Goal: Entertainment & Leisure: Consume media (video, audio)

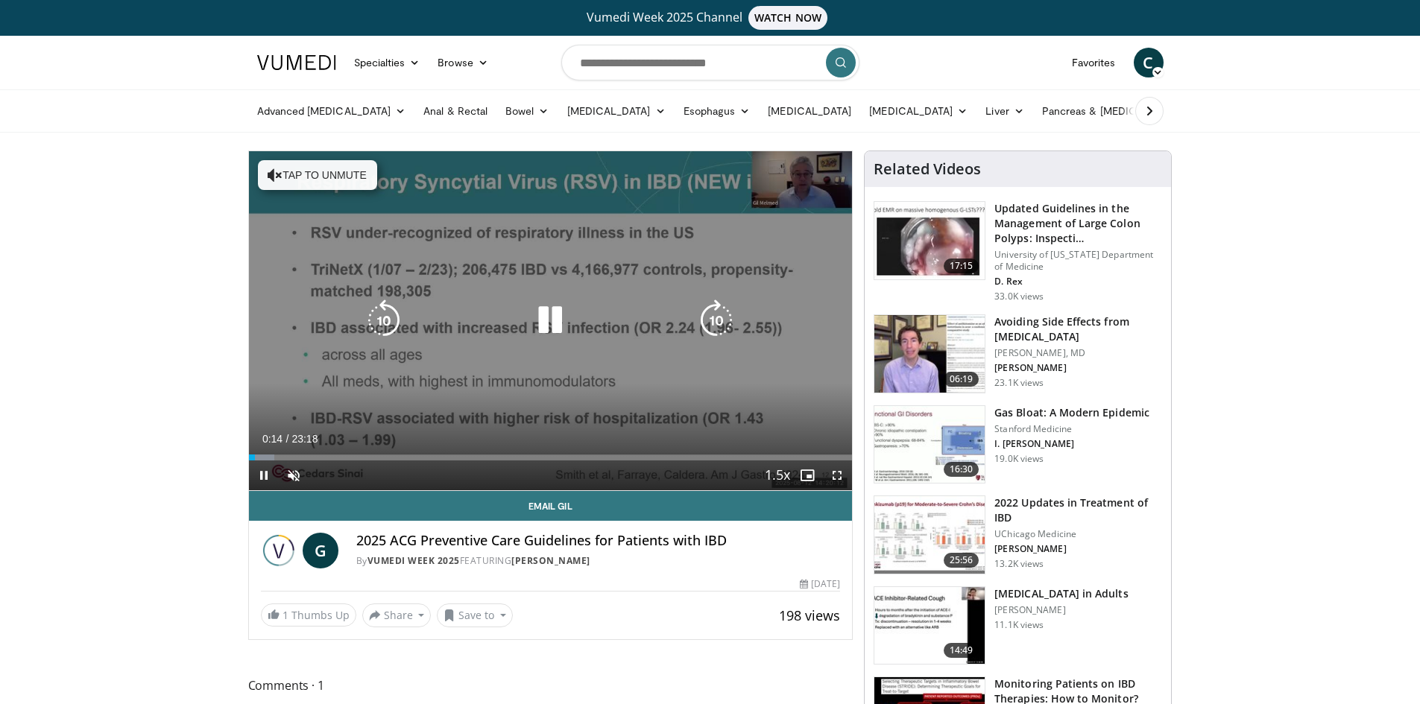
click at [346, 179] on button "Tap to unmute" at bounding box center [317, 175] width 119 height 30
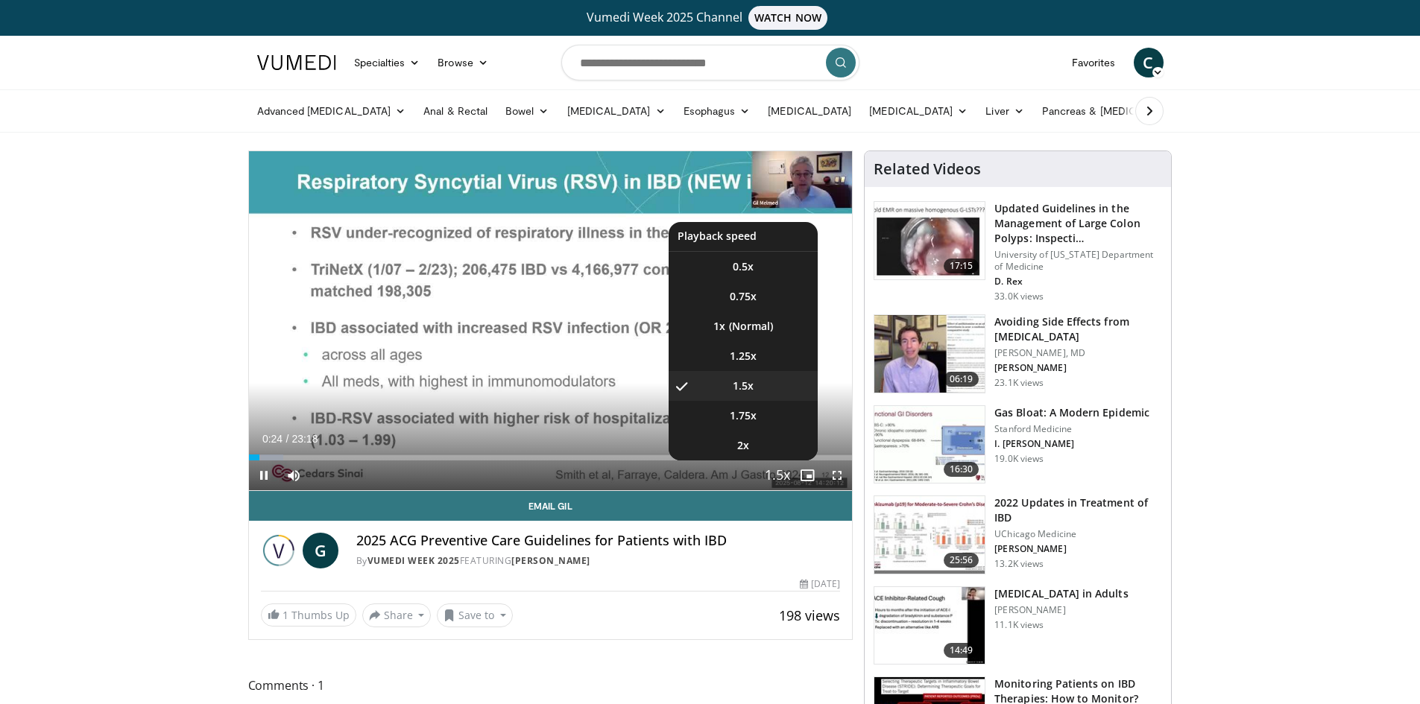
click at [783, 470] on span "Video Player" at bounding box center [777, 476] width 21 height 30
click at [759, 353] on li "1.25x" at bounding box center [743, 356] width 149 height 30
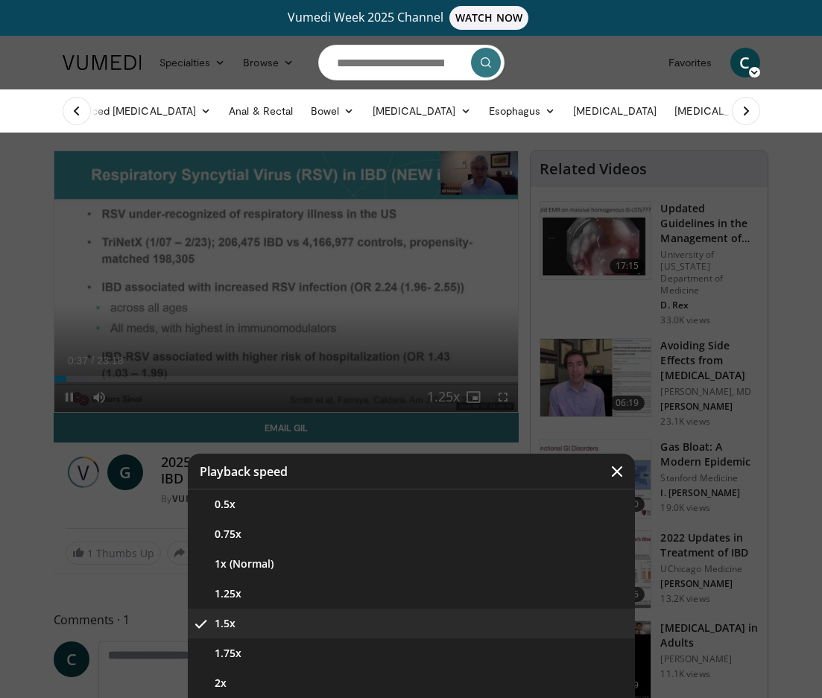
click at [22, 420] on div "Video Player" at bounding box center [411, 349] width 822 height 698
click at [613, 464] on icon "Video Player" at bounding box center [617, 471] width 15 height 15
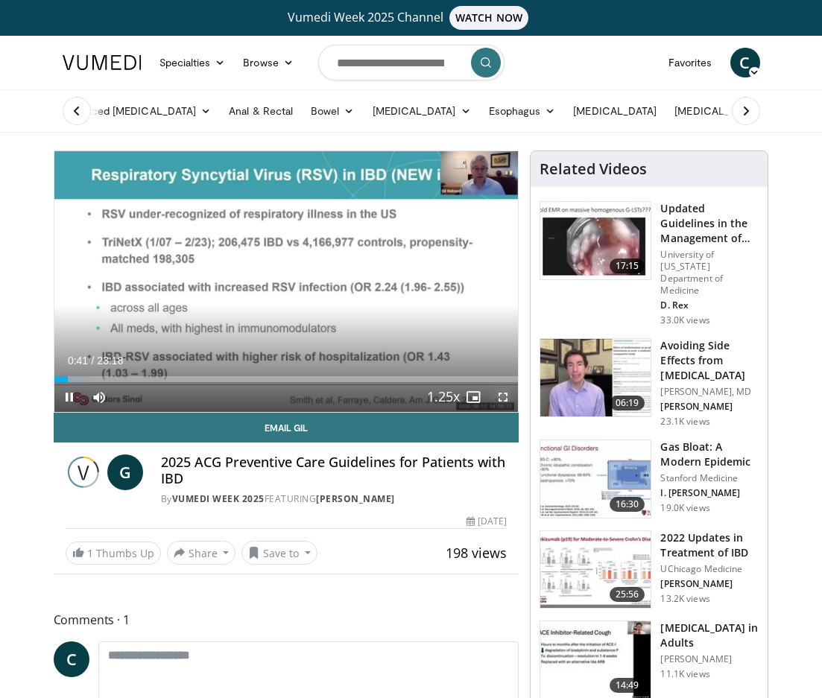
click at [505, 399] on span "Video Player" at bounding box center [503, 397] width 30 height 30
click at [505, 392] on span "Video Player" at bounding box center [503, 397] width 30 height 30
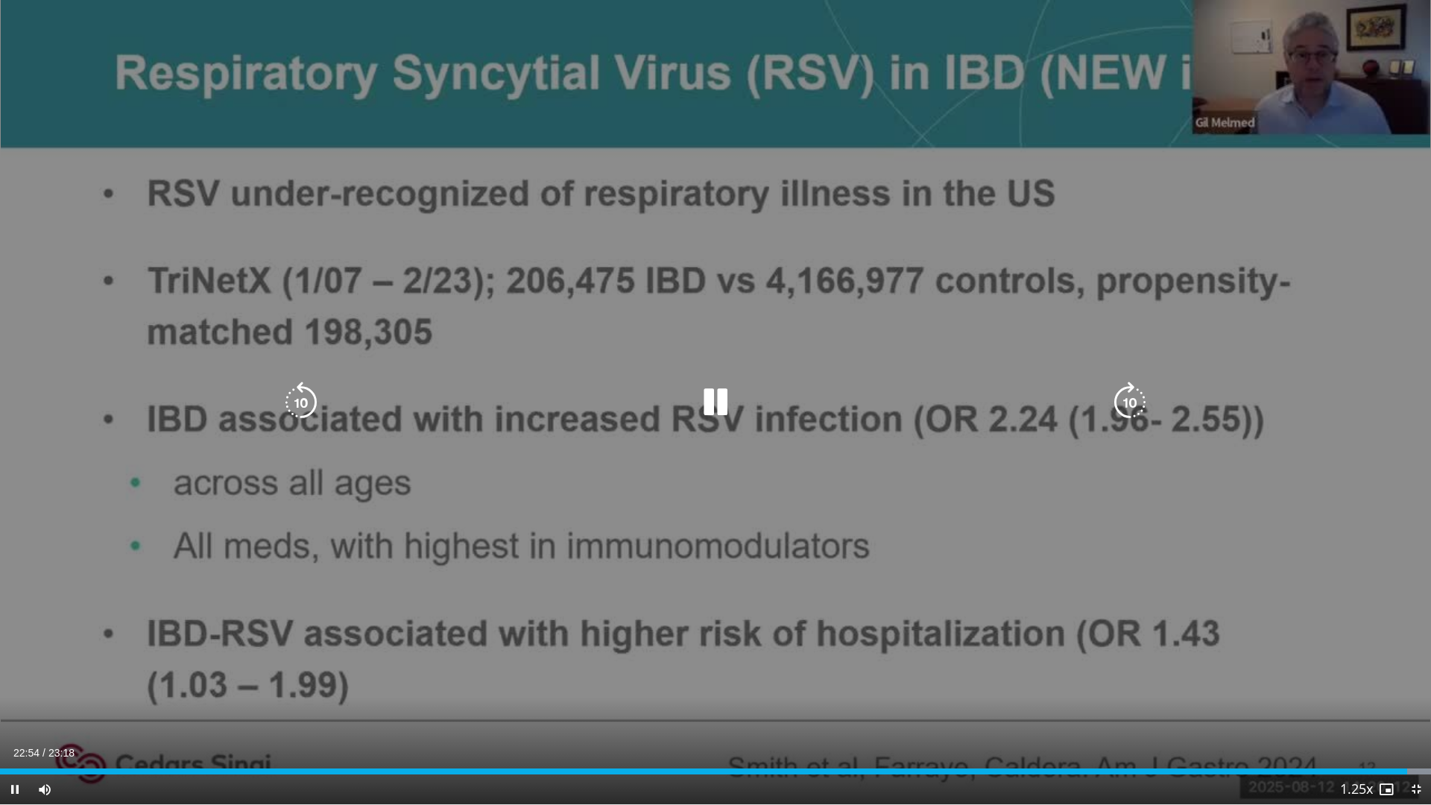
drag, startPoint x: 732, startPoint y: 411, endPoint x: 742, endPoint y: 391, distance: 23.0
click at [732, 411] on icon "Video Player" at bounding box center [716, 403] width 42 height 42
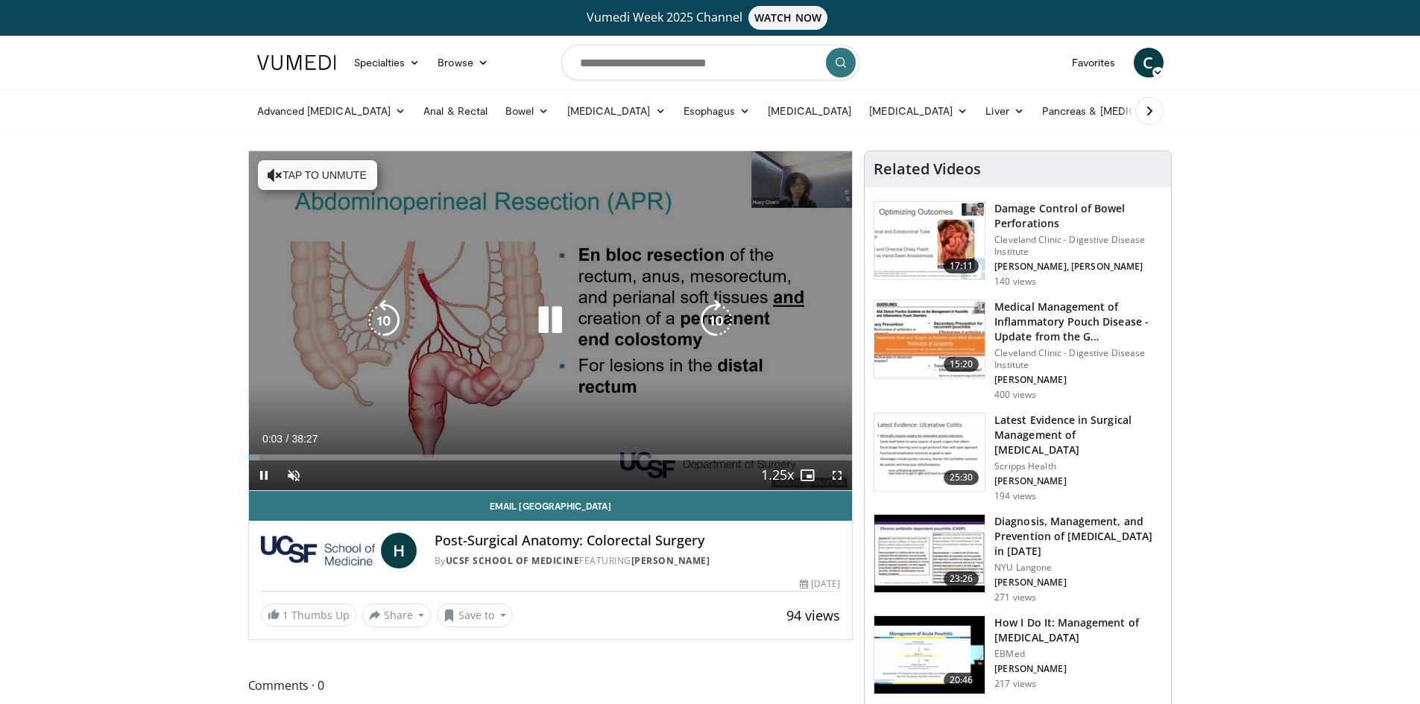
click at [315, 178] on button "Tap to unmute" at bounding box center [317, 175] width 119 height 30
click at [373, 315] on icon "Video Player" at bounding box center [384, 321] width 42 height 42
drag, startPoint x: 551, startPoint y: 325, endPoint x: 633, endPoint y: 356, distance: 87.8
click at [553, 325] on icon "Video Player" at bounding box center [550, 321] width 42 height 42
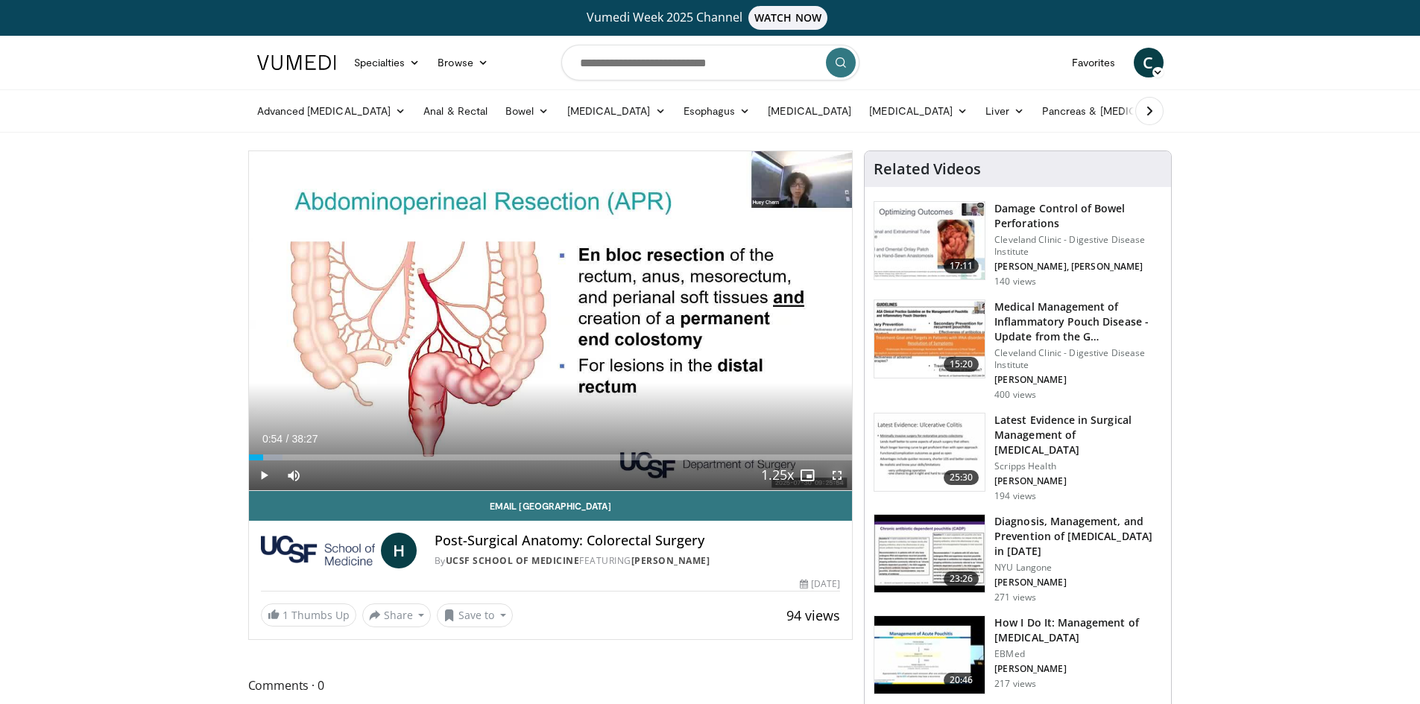
click at [840, 476] on span "Video Player" at bounding box center [837, 476] width 30 height 30
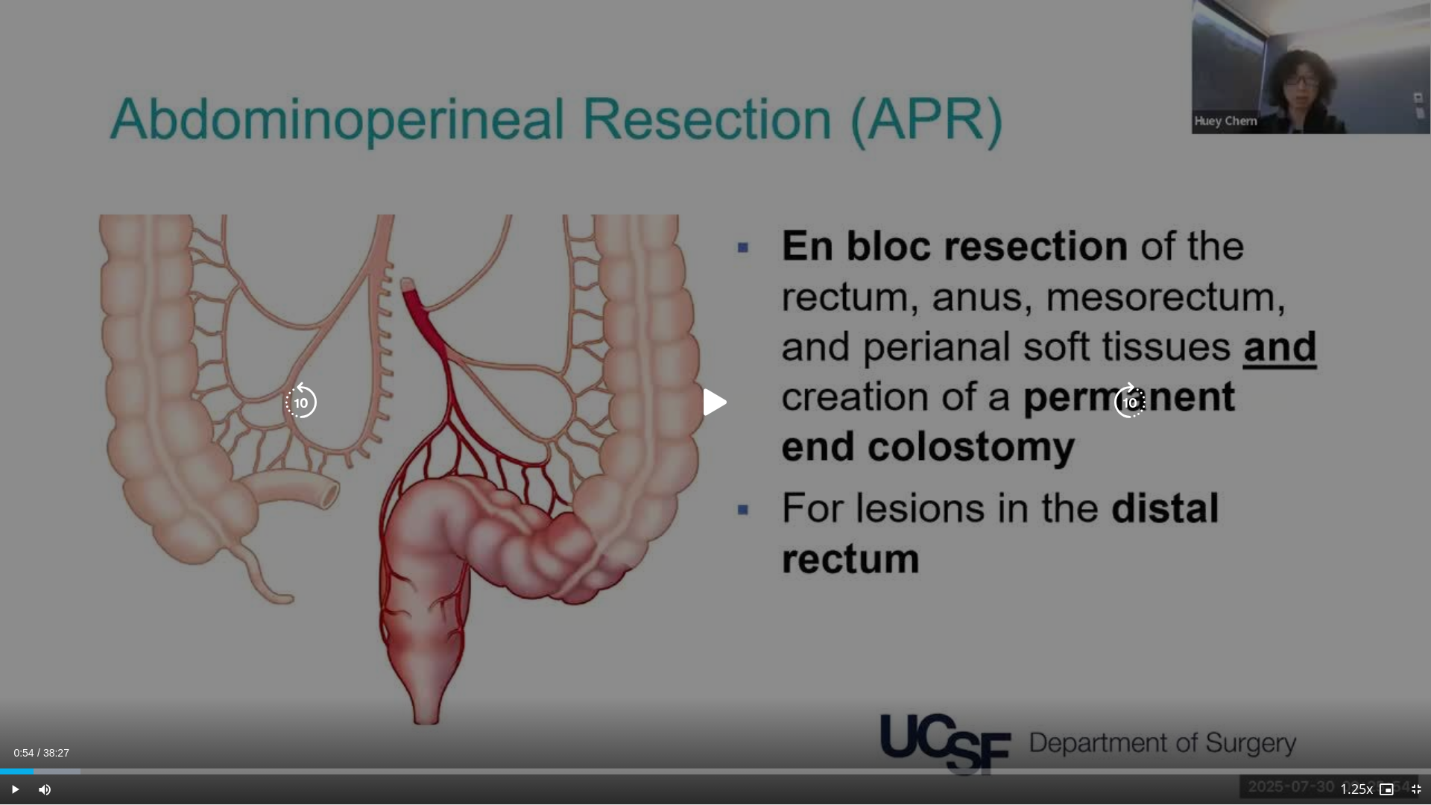
drag, startPoint x: 717, startPoint y: 401, endPoint x: 754, endPoint y: 569, distance: 171.6
click at [754, 569] on div "10 seconds Tap to unmute" at bounding box center [715, 402] width 1431 height 804
click at [312, 402] on icon "Video Player" at bounding box center [301, 403] width 42 height 42
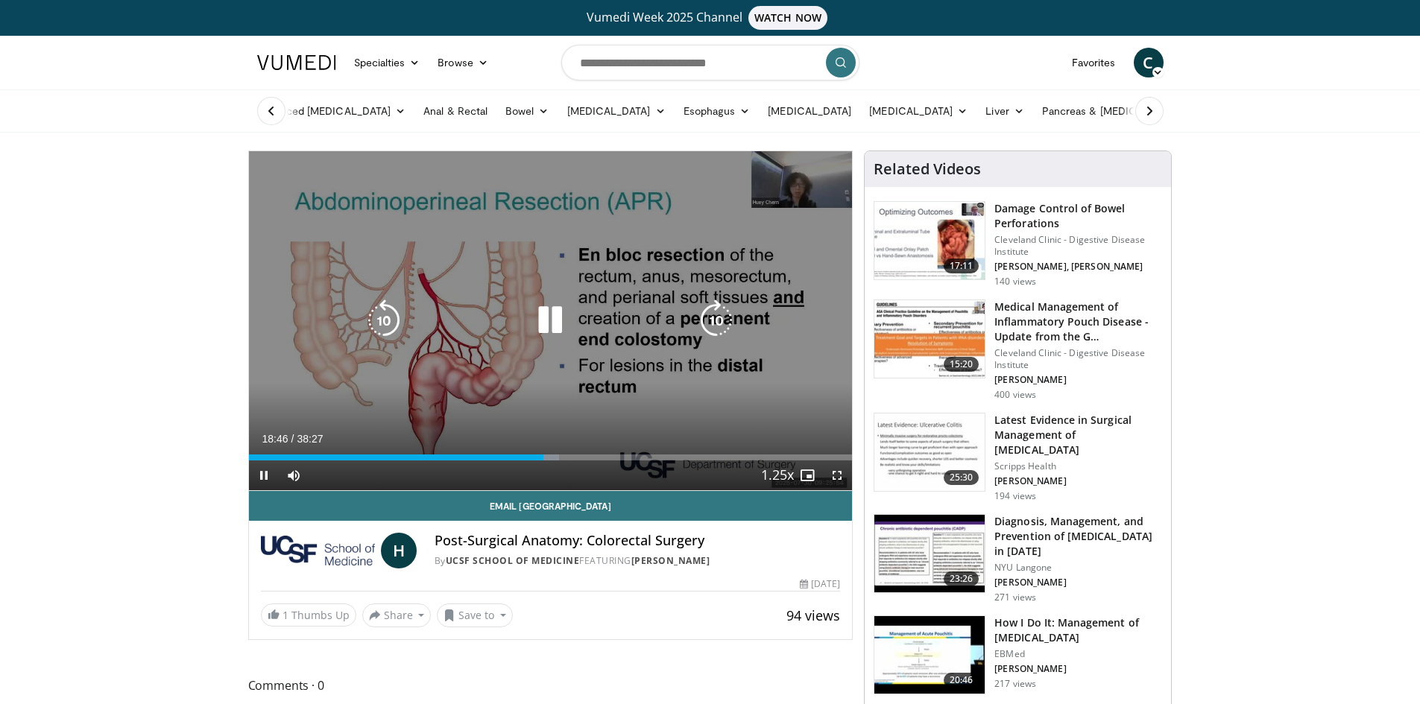
click at [567, 318] on icon "Video Player" at bounding box center [550, 321] width 42 height 42
click at [561, 310] on icon "Video Player" at bounding box center [550, 321] width 42 height 42
click at [388, 323] on icon "Video Player" at bounding box center [384, 321] width 42 height 42
click at [367, 297] on div "10 seconds Tap to unmute" at bounding box center [551, 320] width 604 height 339
click at [376, 319] on icon "Video Player" at bounding box center [384, 321] width 42 height 42
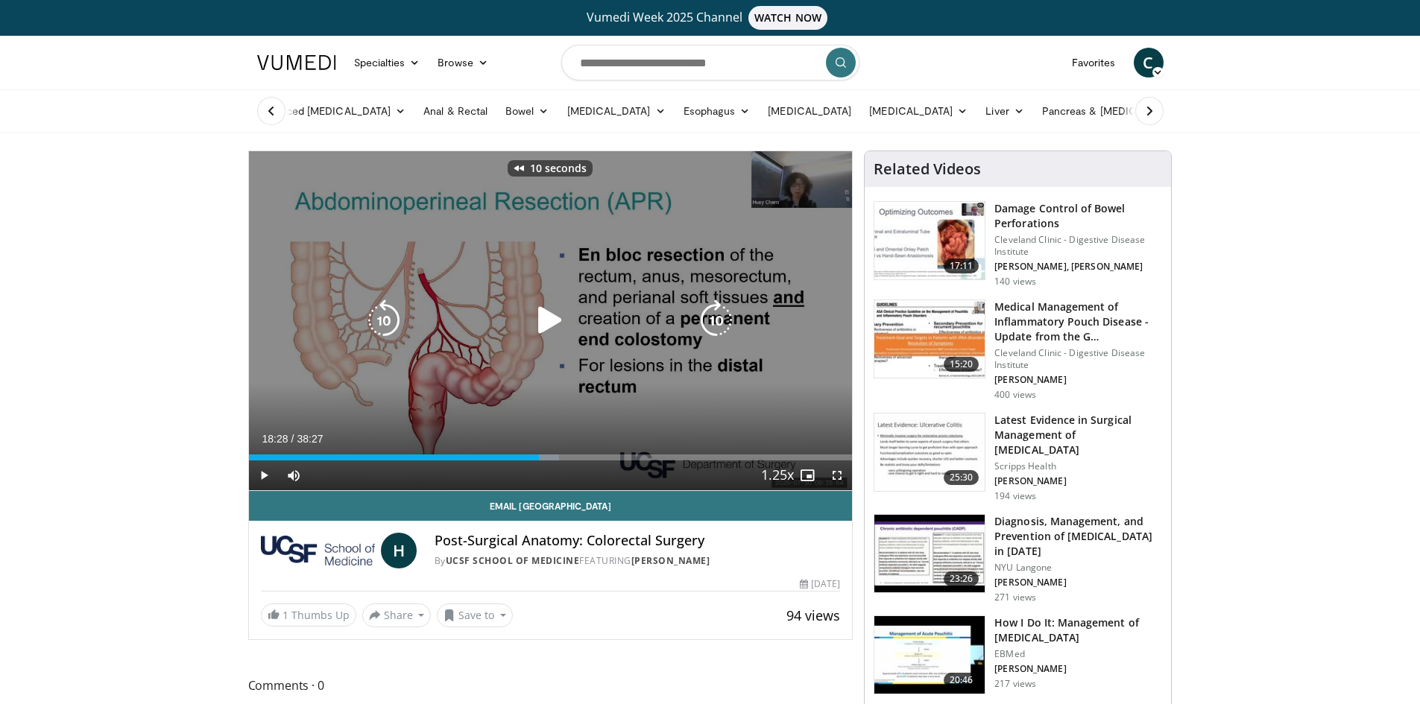
click at [546, 312] on icon "Video Player" at bounding box center [550, 321] width 42 height 42
click at [397, 318] on icon "Video Player" at bounding box center [384, 321] width 42 height 42
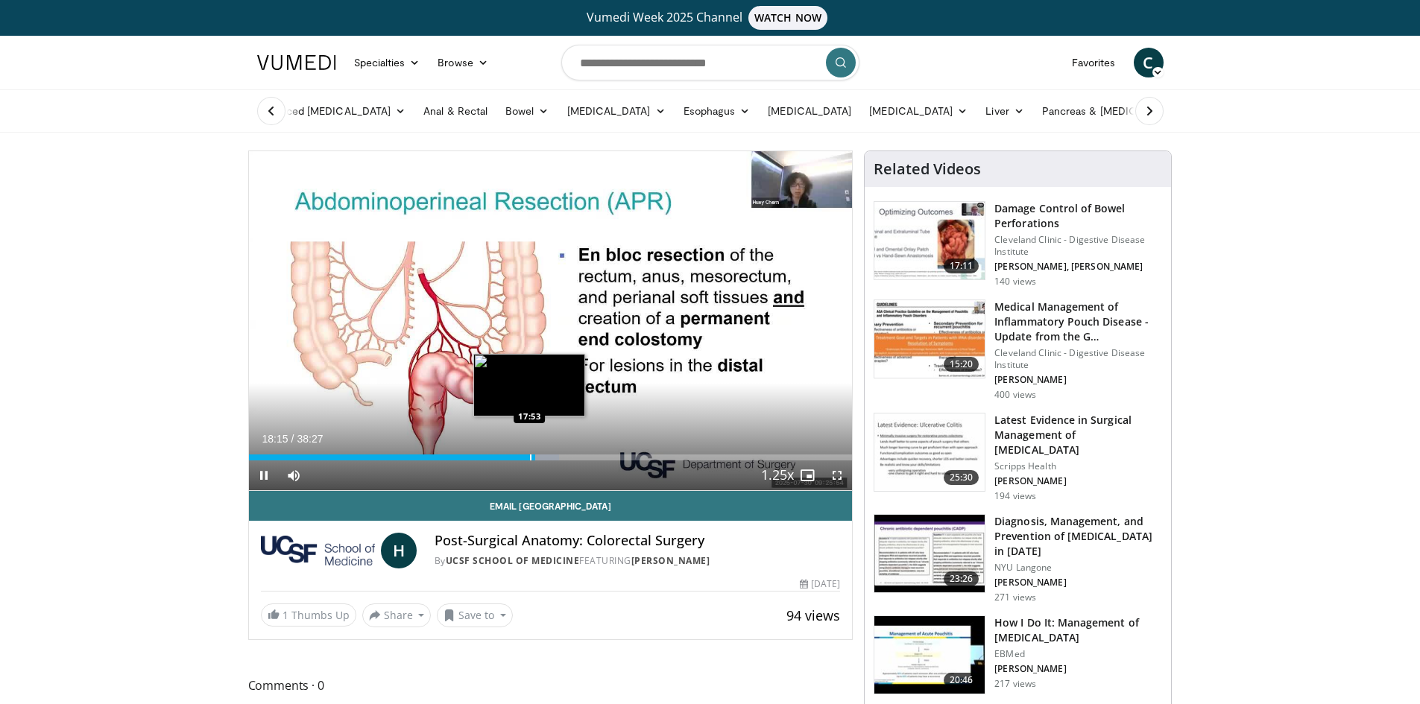
click at [530, 456] on div "Progress Bar" at bounding box center [530, 458] width 1 height 6
click at [523, 458] on div "Progress Bar" at bounding box center [523, 458] width 1 height 6
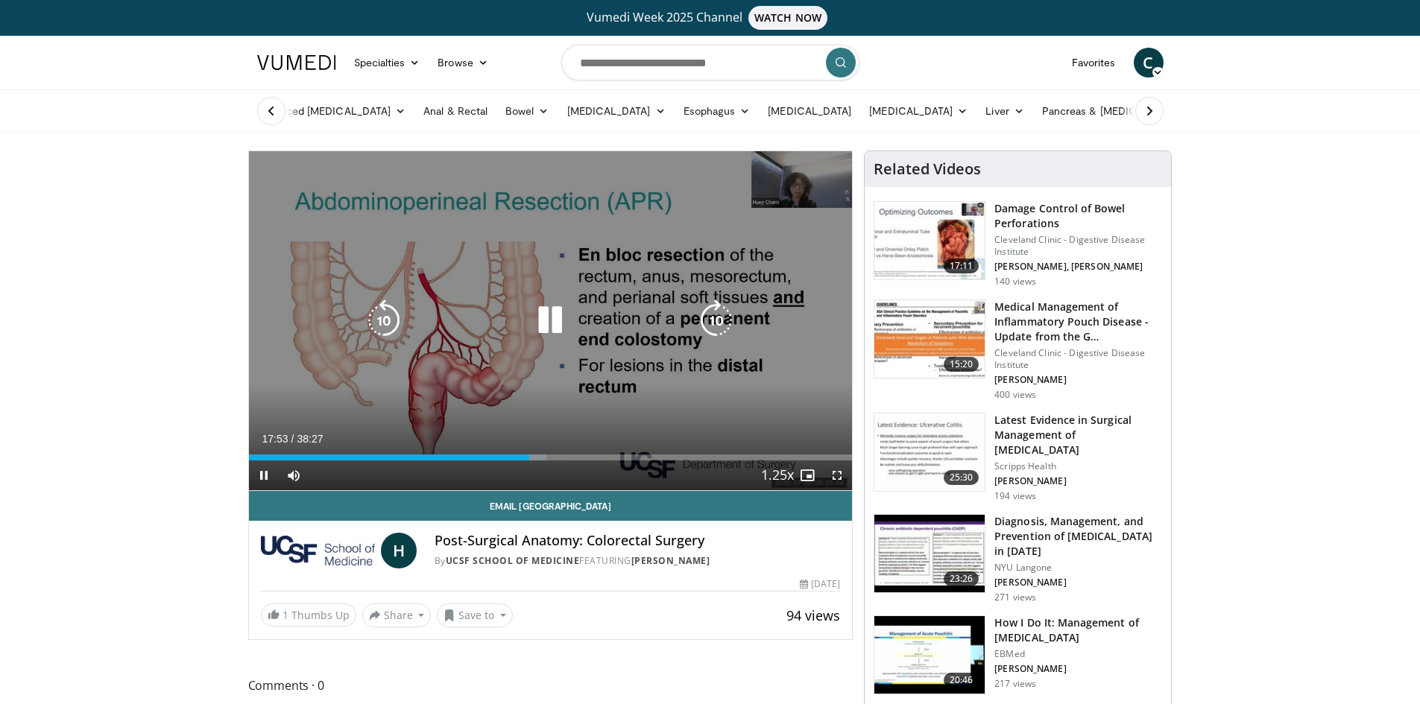
click at [585, 306] on div "Video Player" at bounding box center [550, 321] width 362 height 30
click at [546, 332] on icon "Video Player" at bounding box center [550, 321] width 42 height 42
click at [554, 323] on icon "Video Player" at bounding box center [550, 321] width 42 height 42
click at [383, 321] on icon "Video Player" at bounding box center [384, 321] width 42 height 42
drag, startPoint x: 676, startPoint y: 300, endPoint x: 695, endPoint y: 306, distance: 20.1
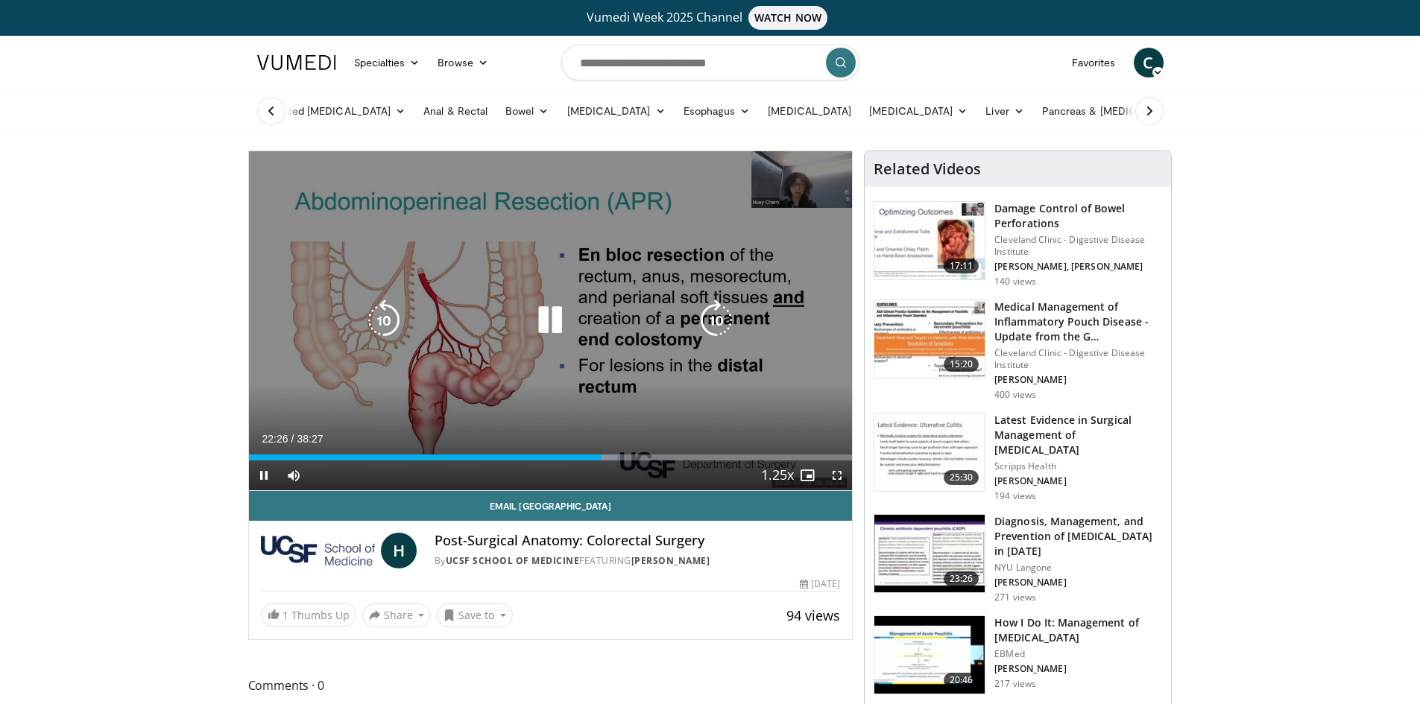
click at [679, 300] on div "10 seconds Tap to unmute" at bounding box center [551, 320] width 604 height 339
click at [542, 319] on icon "Video Player" at bounding box center [550, 321] width 42 height 42
click at [735, 318] on icon "Video Player" at bounding box center [716, 321] width 42 height 42
click at [733, 318] on icon "Video Player" at bounding box center [716, 321] width 42 height 42
click at [729, 318] on icon "Video Player" at bounding box center [716, 321] width 42 height 42
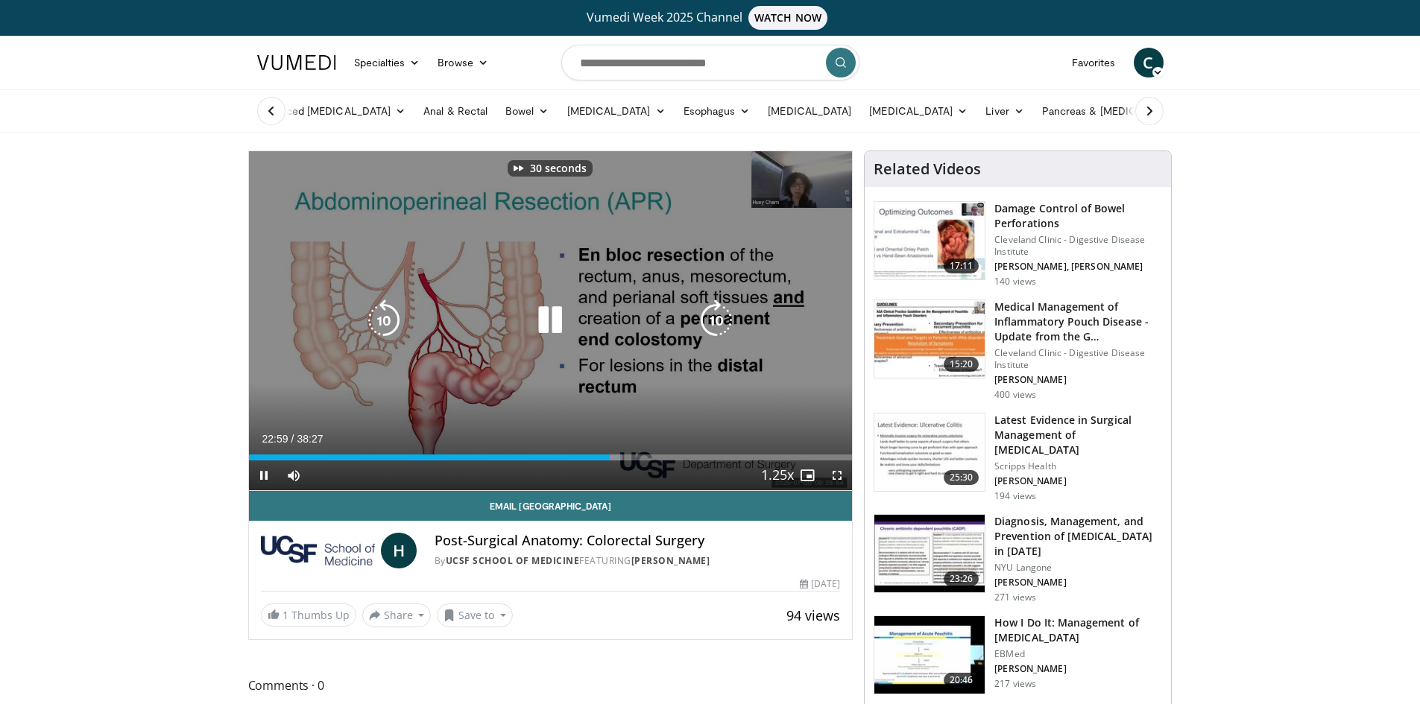
click at [736, 318] on icon "Video Player" at bounding box center [716, 321] width 42 height 42
click at [715, 311] on icon "Video Player" at bounding box center [716, 321] width 42 height 42
click at [707, 309] on icon "Video Player" at bounding box center [716, 321] width 42 height 42
click at [716, 319] on icon "Video Player" at bounding box center [716, 321] width 42 height 42
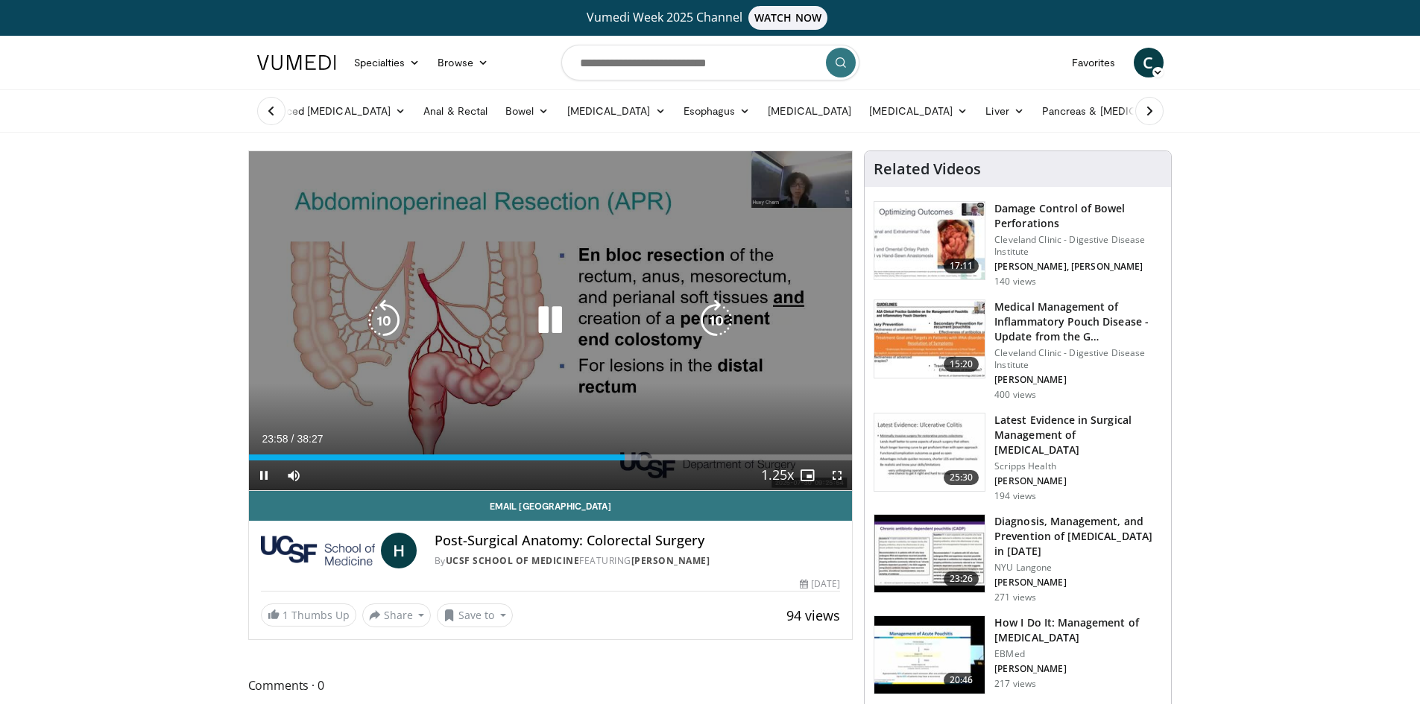
click at [379, 315] on icon "Video Player" at bounding box center [384, 321] width 42 height 42
click at [391, 316] on icon "Video Player" at bounding box center [384, 321] width 42 height 42
click at [705, 309] on icon "Video Player" at bounding box center [716, 321] width 42 height 42
click at [714, 317] on icon "Video Player" at bounding box center [716, 321] width 42 height 42
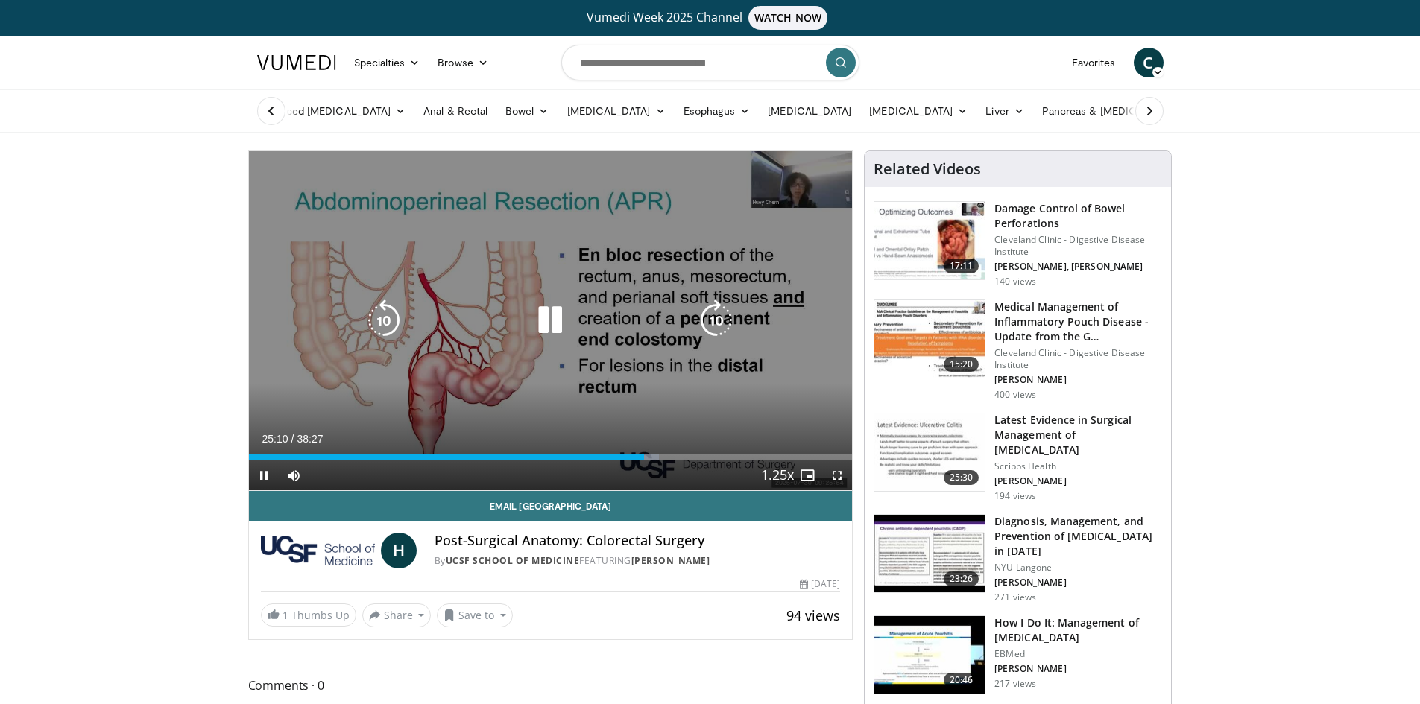
click at [714, 315] on icon "Video Player" at bounding box center [716, 321] width 42 height 42
click at [715, 315] on icon "Video Player" at bounding box center [716, 321] width 42 height 42
click at [707, 316] on icon "Video Player" at bounding box center [716, 321] width 42 height 42
click at [707, 317] on icon "Video Player" at bounding box center [716, 321] width 42 height 42
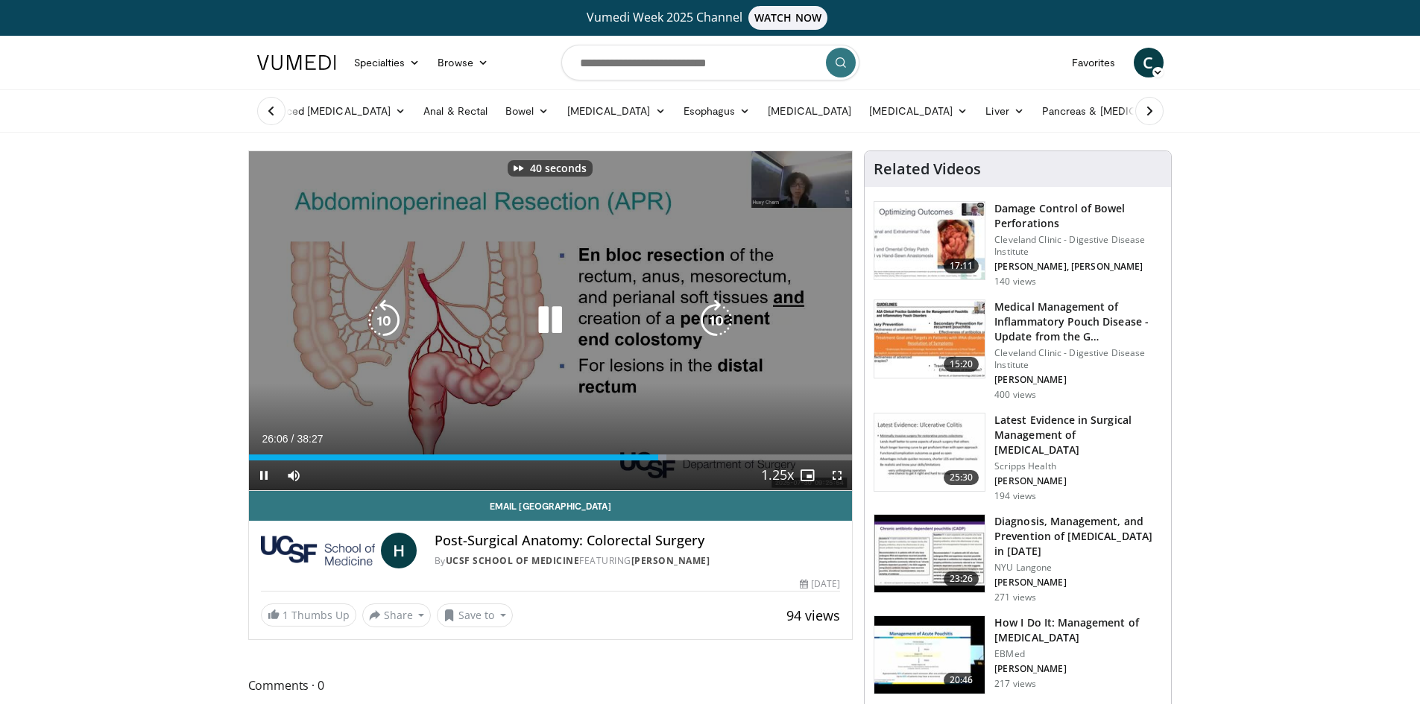
click at [707, 317] on icon "Video Player" at bounding box center [716, 321] width 42 height 42
click at [366, 314] on icon "Video Player" at bounding box center [384, 321] width 42 height 42
click at [386, 324] on icon "Video Player" at bounding box center [384, 321] width 42 height 42
click at [736, 321] on icon "Video Player" at bounding box center [716, 321] width 42 height 42
click at [720, 318] on icon "Video Player" at bounding box center [716, 321] width 42 height 42
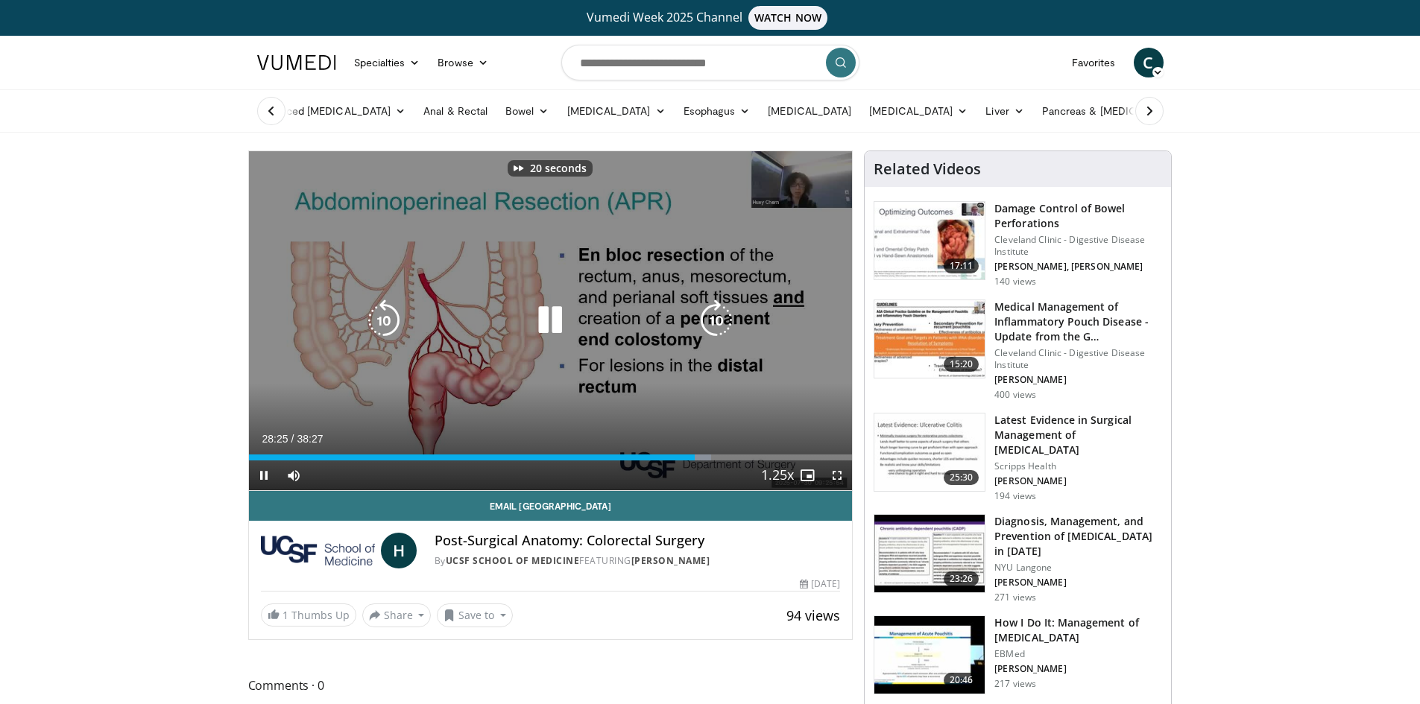
click at [713, 318] on icon "Video Player" at bounding box center [716, 321] width 42 height 42
click at [719, 316] on icon "Video Player" at bounding box center [716, 321] width 42 height 42
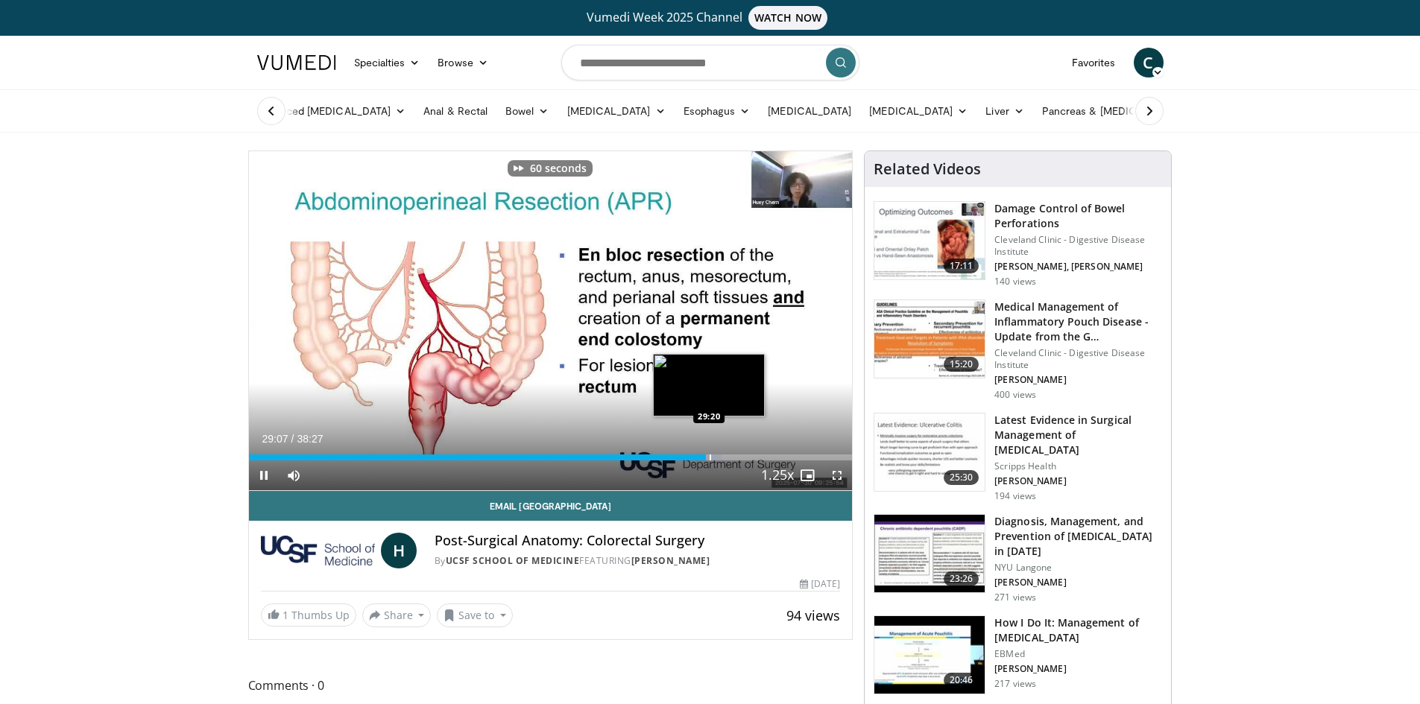
click at [710, 452] on div "Loaded : 78.33% 29:07 29:20" at bounding box center [551, 453] width 604 height 14
click at [716, 457] on div "Progress Bar" at bounding box center [716, 458] width 1 height 6
click at [722, 457] on div "Progress Bar" at bounding box center [722, 458] width 1 height 6
click at [728, 458] on div "Progress Bar" at bounding box center [728, 458] width 1 height 6
click at [725, 458] on div "Progress Bar" at bounding box center [725, 458] width 1 height 6
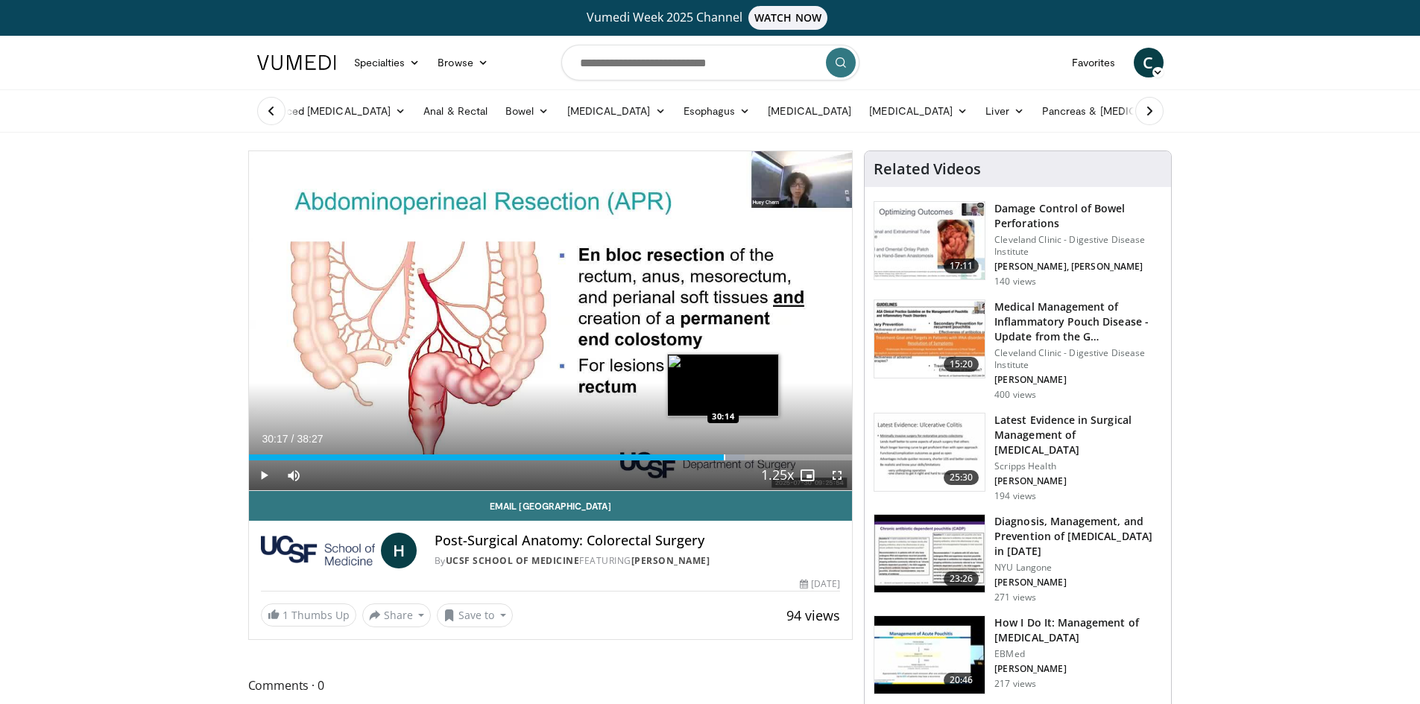
click at [724, 459] on div "Progress Bar" at bounding box center [724, 458] width 1 height 6
click at [722, 459] on div "Progress Bar" at bounding box center [722, 458] width 1 height 6
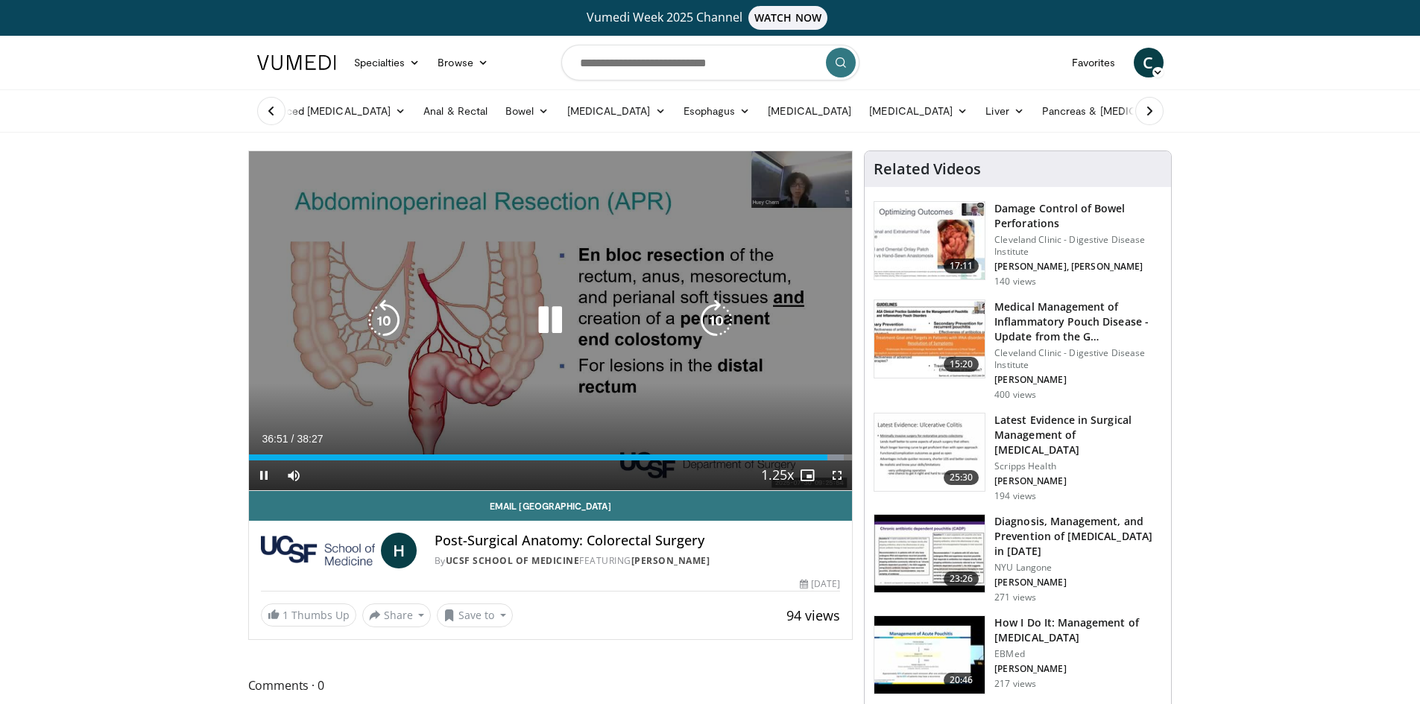
click at [376, 310] on icon "Video Player" at bounding box center [384, 321] width 42 height 42
click at [387, 318] on icon "Video Player" at bounding box center [384, 321] width 42 height 42
click at [373, 316] on icon "Video Player" at bounding box center [384, 321] width 42 height 42
